Goal: Task Accomplishment & Management: Manage account settings

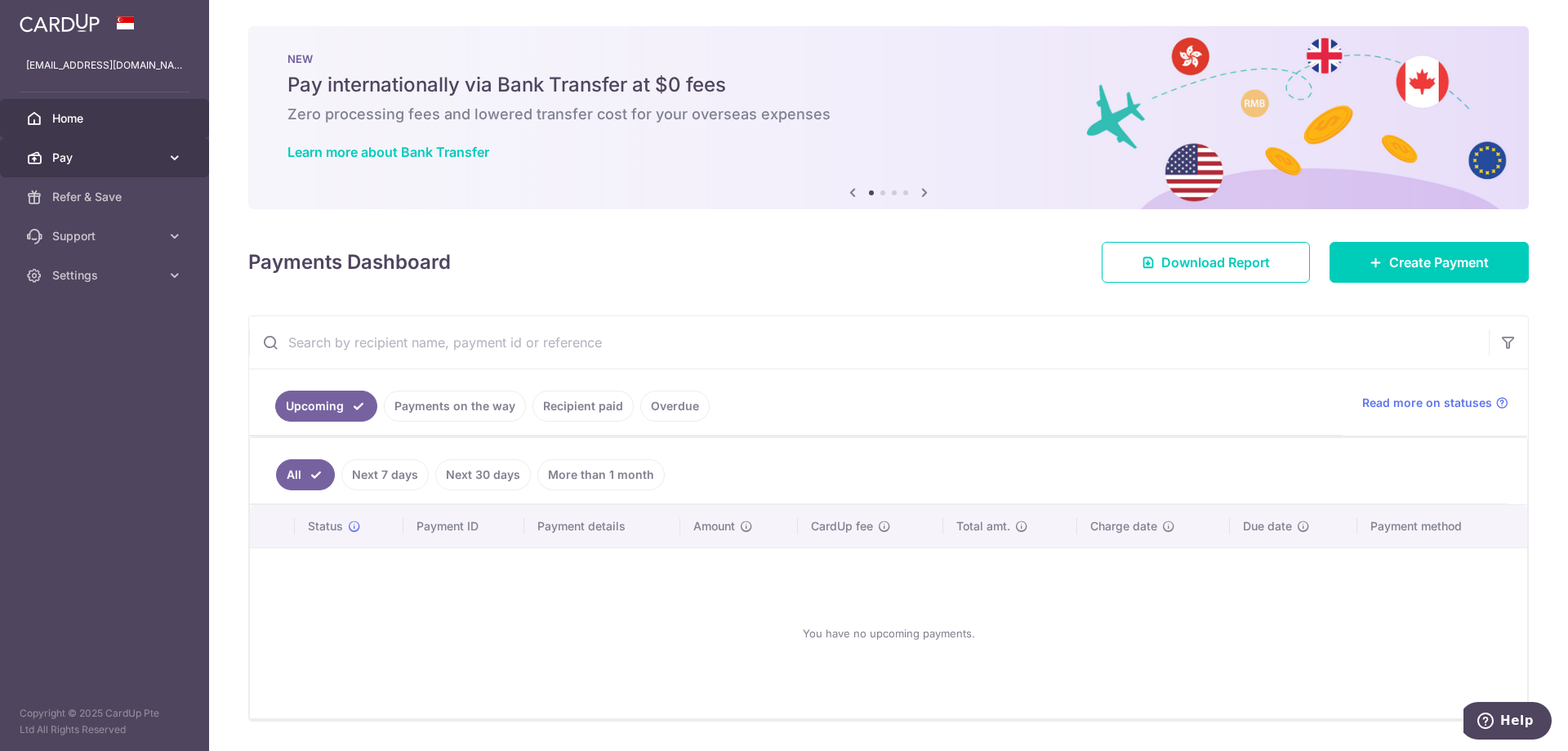
click at [148, 152] on span "Pay" at bounding box center [106, 157] width 108 height 16
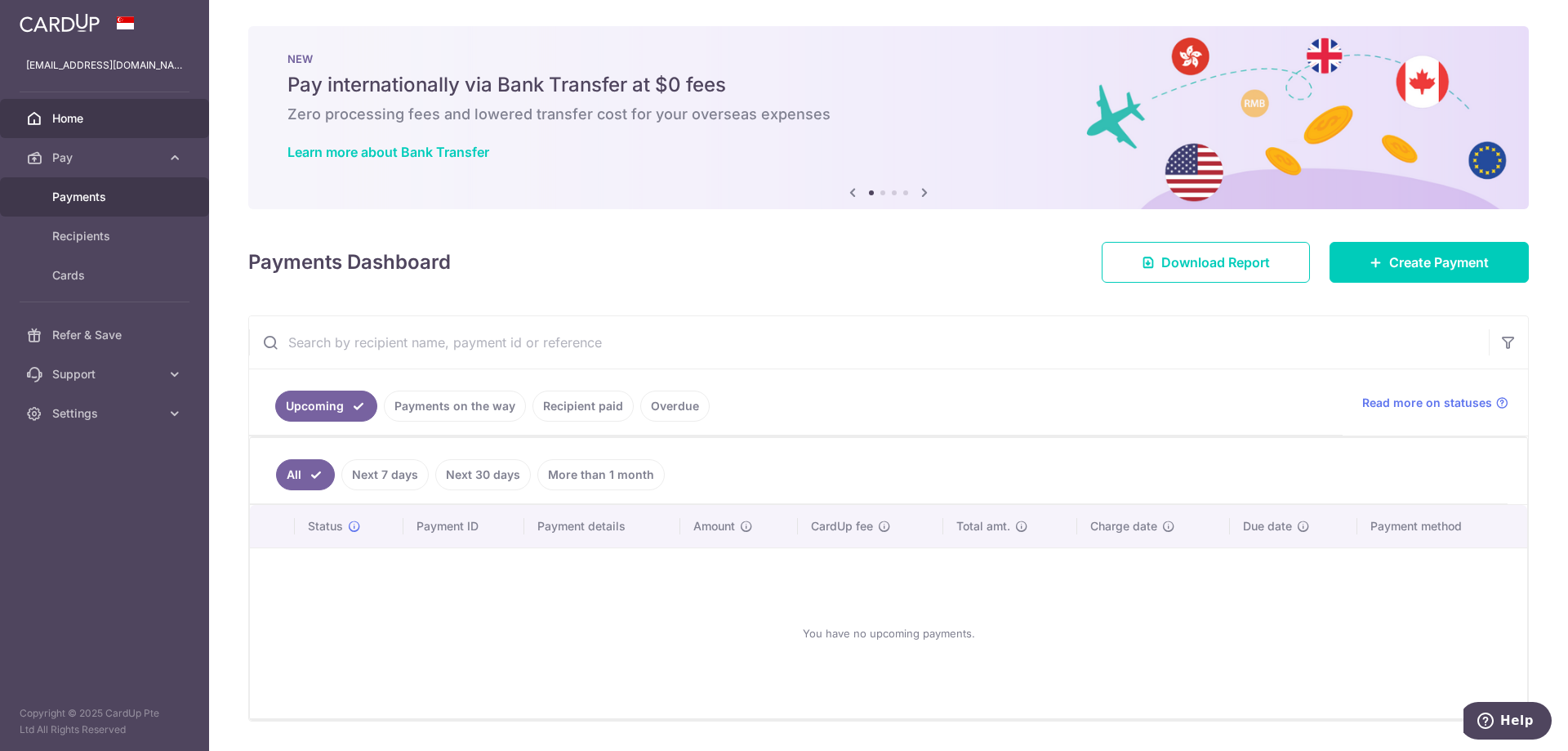
click at [125, 188] on span "Payments" at bounding box center [106, 196] width 108 height 16
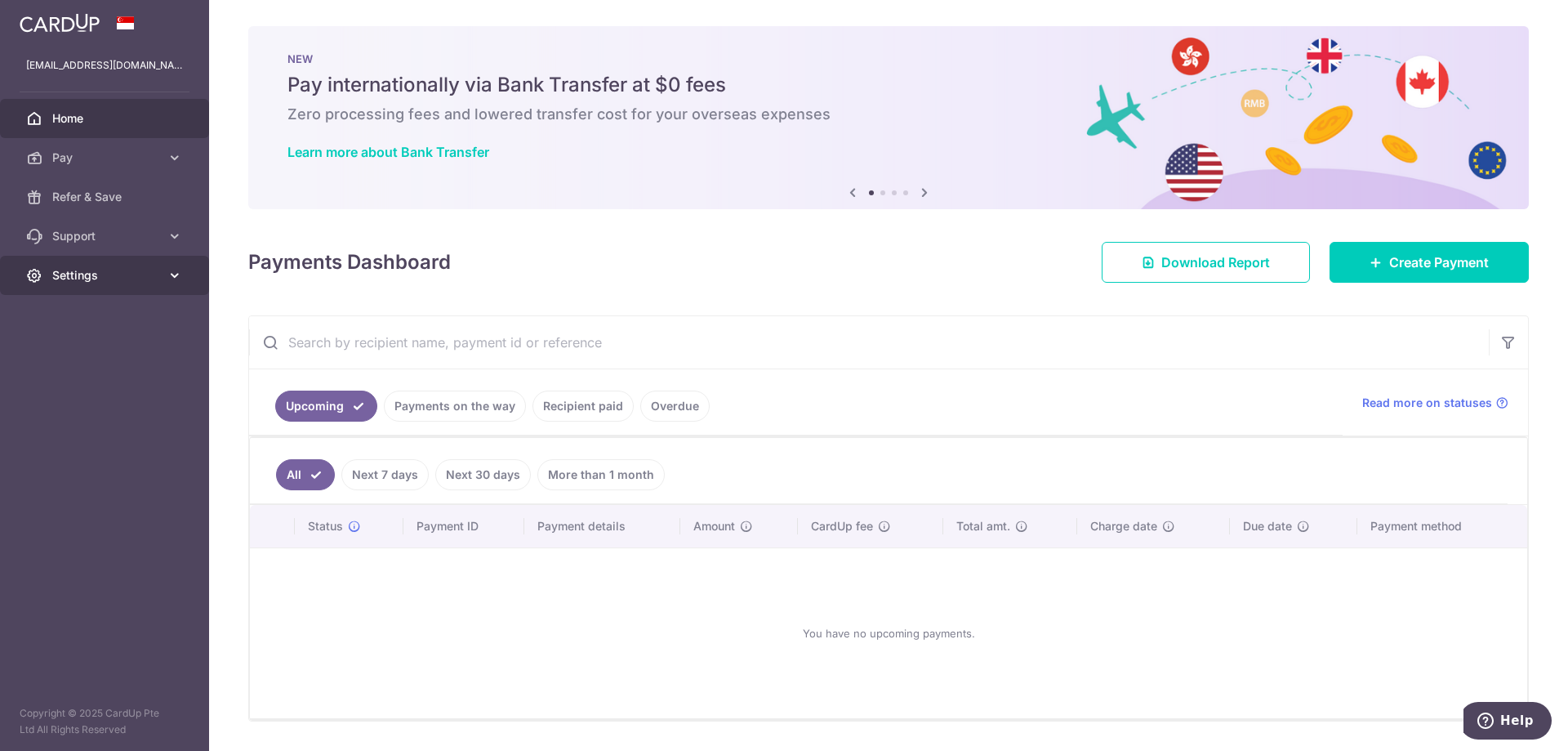
click at [66, 280] on span "Settings" at bounding box center [106, 275] width 108 height 16
click at [85, 311] on span "Account" at bounding box center [106, 315] width 108 height 16
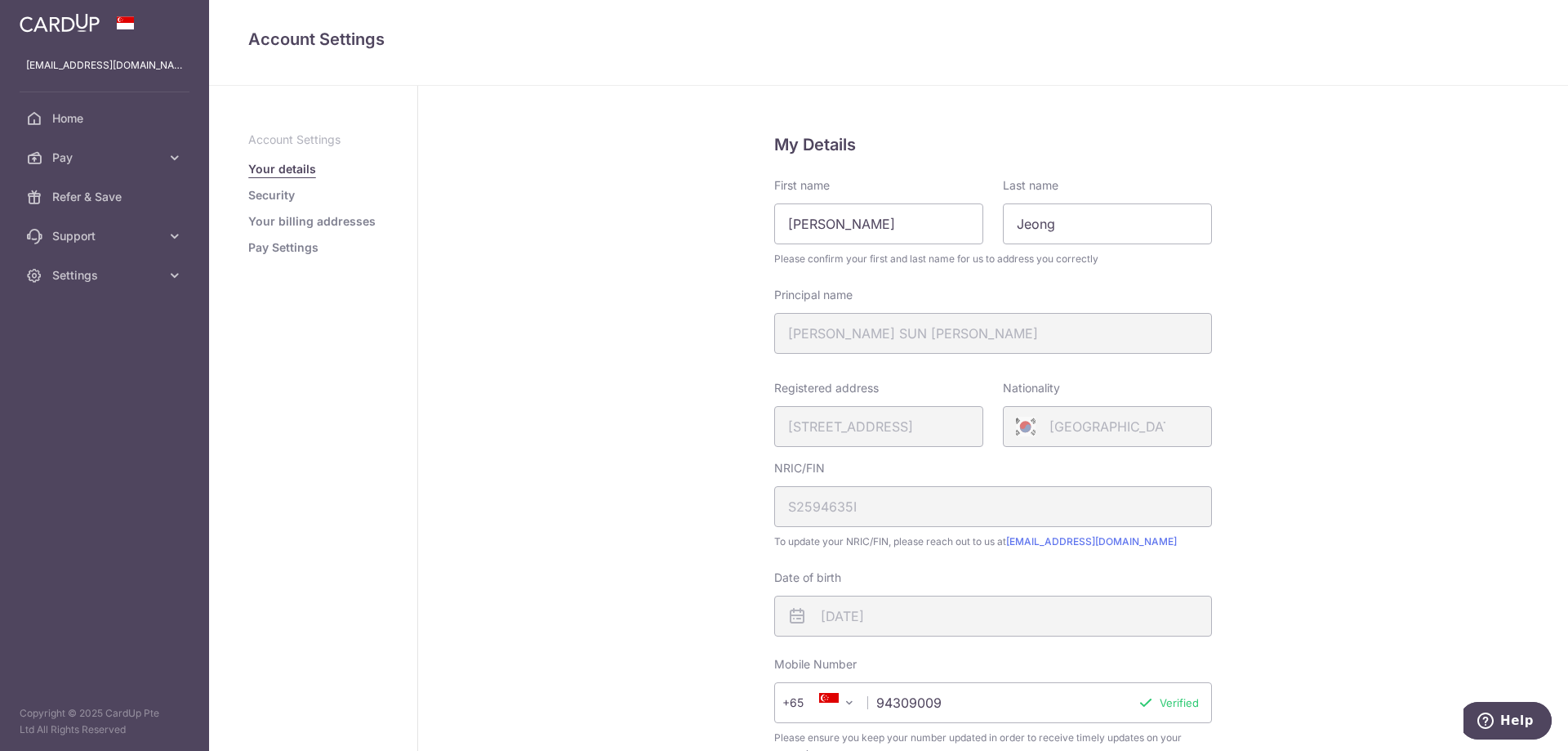
click at [295, 249] on link "Pay Settings" at bounding box center [283, 247] width 71 height 16
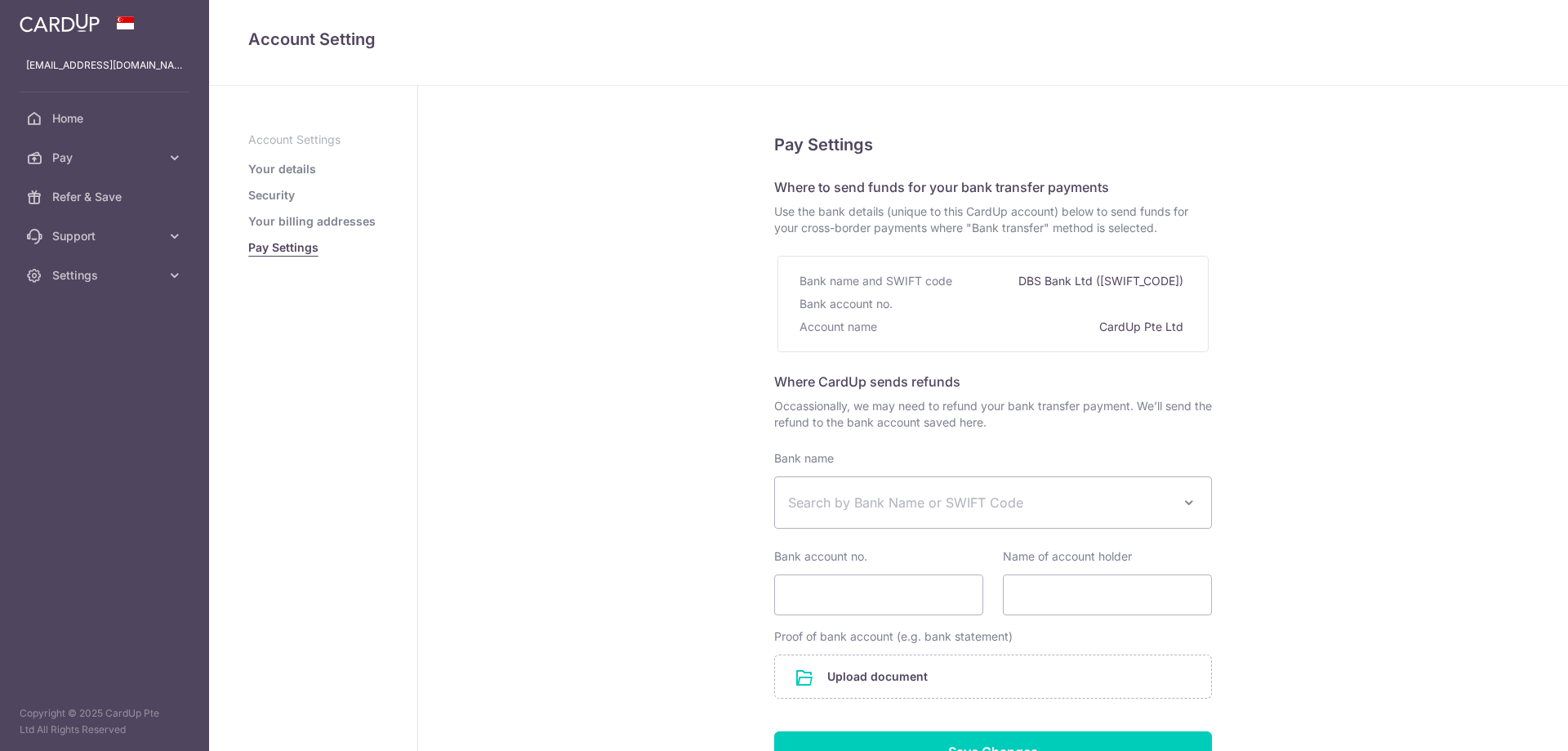
select select
click at [282, 175] on link "Your details" at bounding box center [282, 169] width 68 height 16
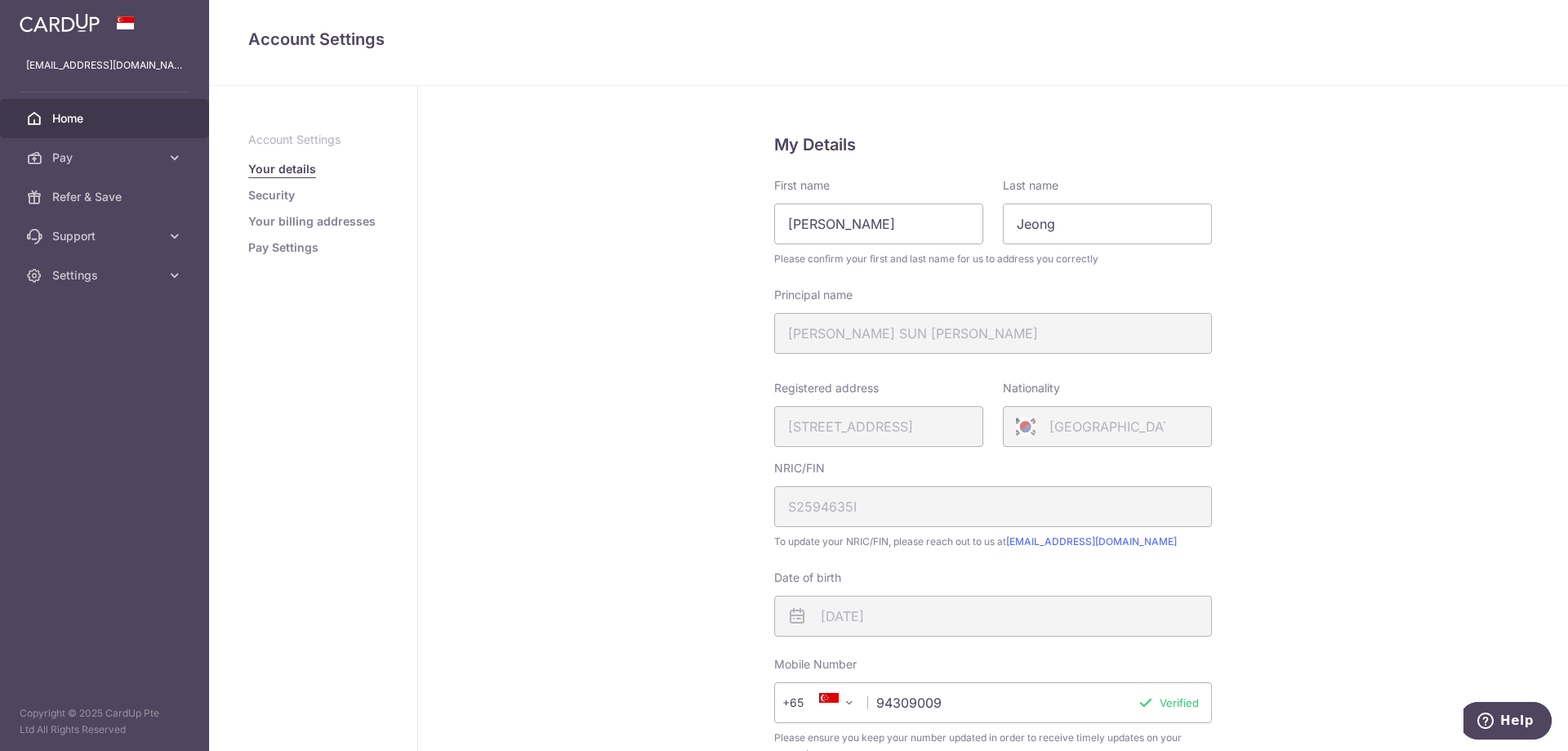
click at [63, 125] on span "Home" at bounding box center [106, 119] width 108 height 16
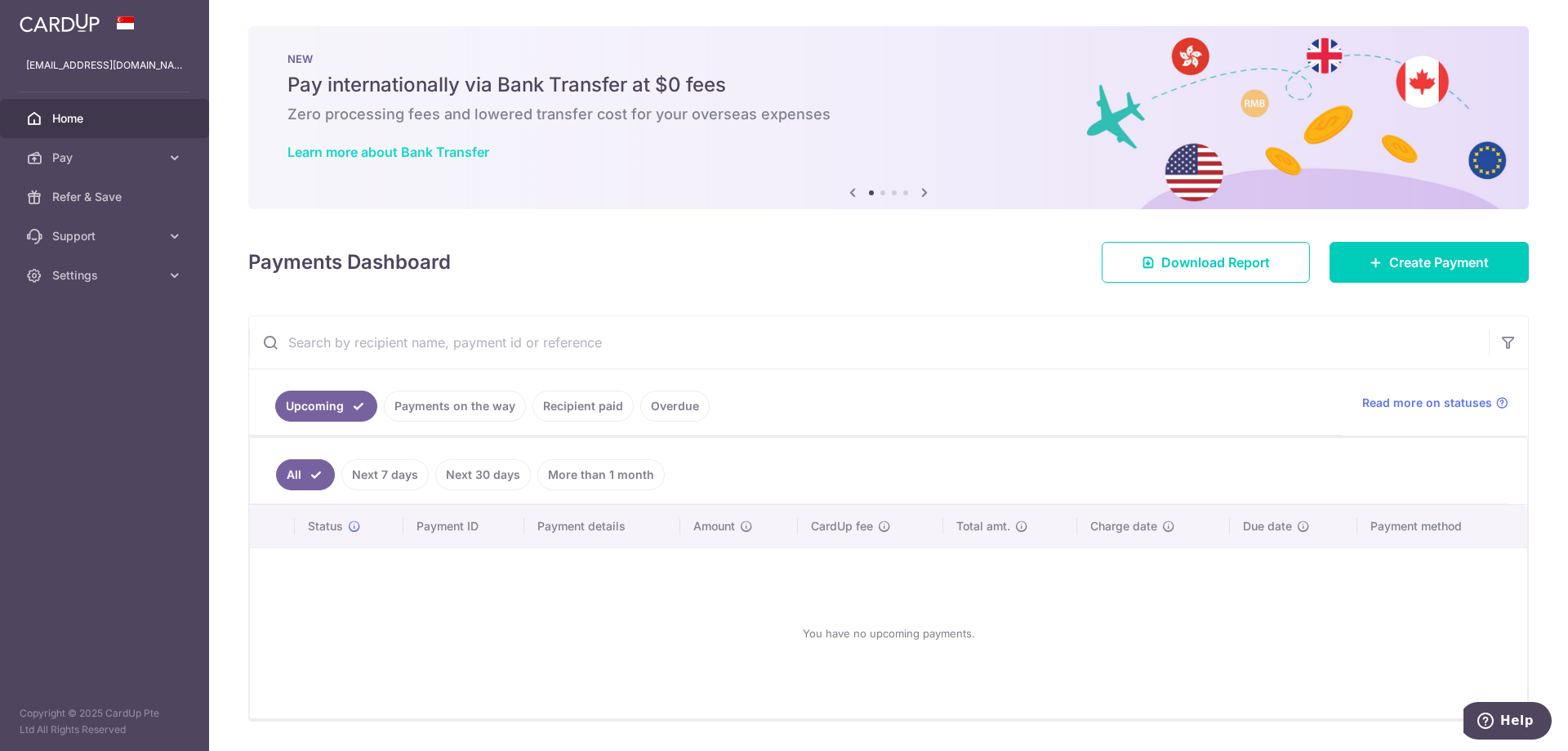
click at [438, 155] on link "Learn more about Bank Transfer" at bounding box center [388, 151] width 202 height 16
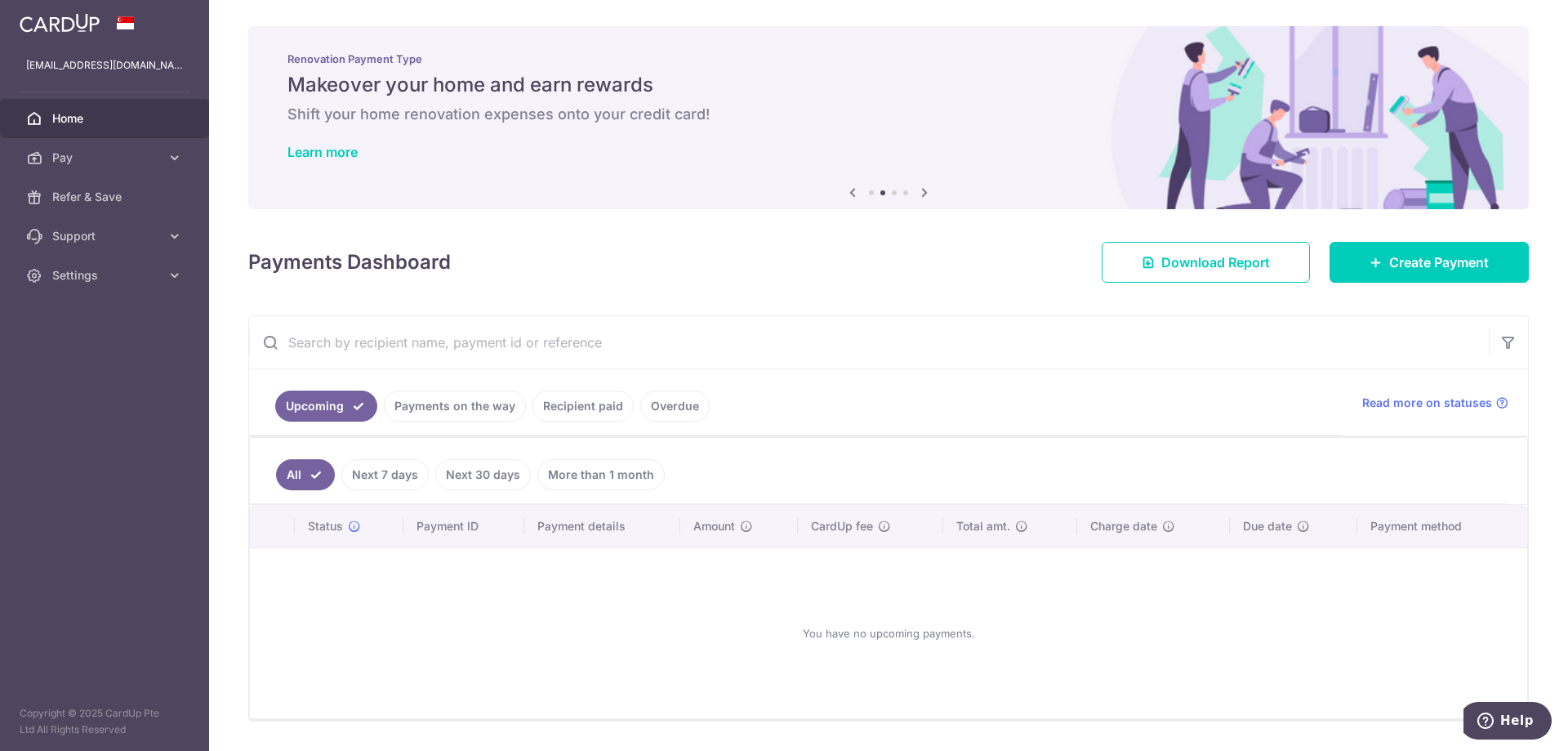
click at [473, 412] on link "Payments on the way" at bounding box center [455, 405] width 142 height 31
